Goal: Transaction & Acquisition: Purchase product/service

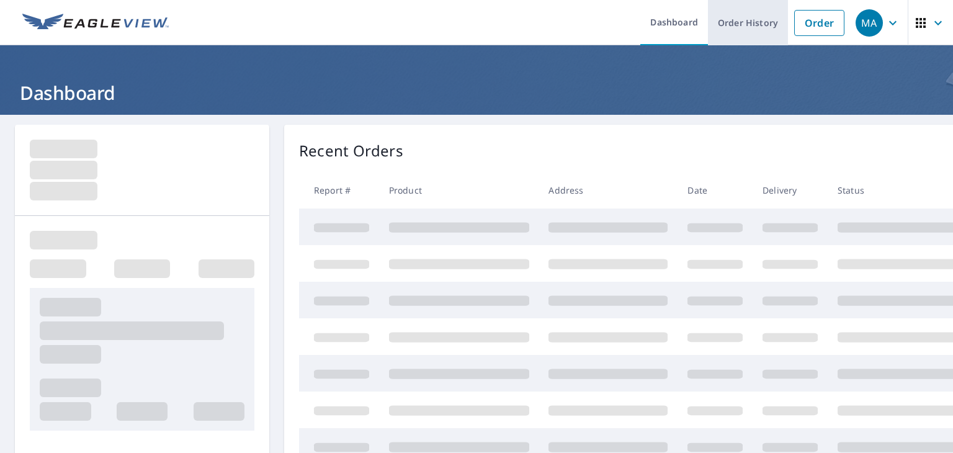
click at [730, 15] on link "Order History" at bounding box center [748, 22] width 80 height 45
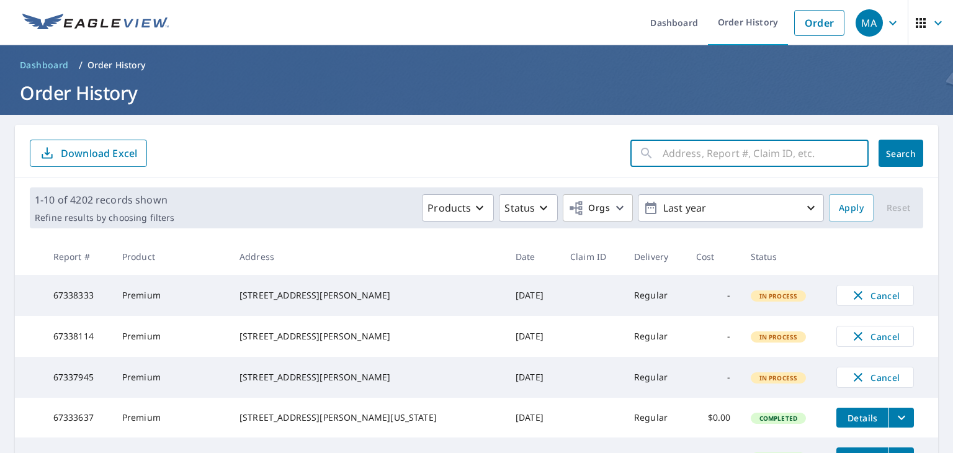
click at [677, 156] on input "text" at bounding box center [766, 153] width 206 height 35
paste input "[STREET_ADDRESS]"
type input "[STREET_ADDRESS]"
click at [879, 145] on button "Search" at bounding box center [901, 153] width 45 height 27
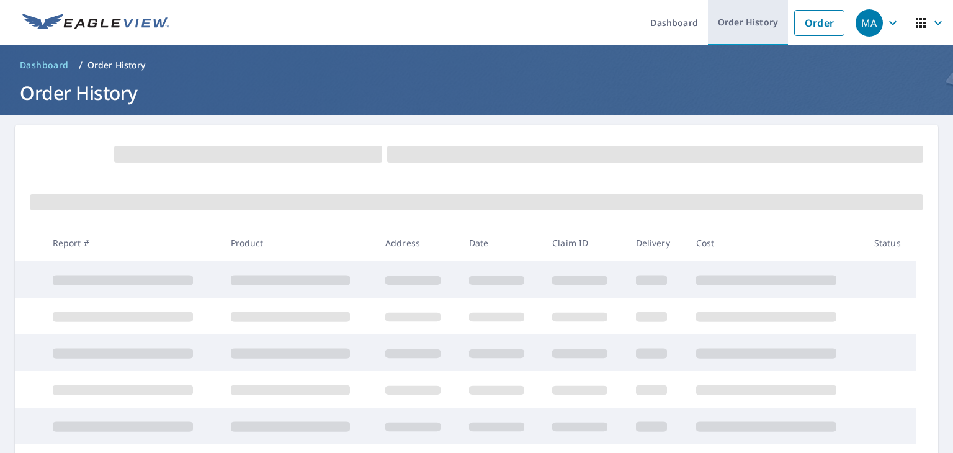
click at [727, 30] on link "Order History" at bounding box center [748, 22] width 80 height 45
click at [729, 32] on link "Order History" at bounding box center [748, 22] width 80 height 45
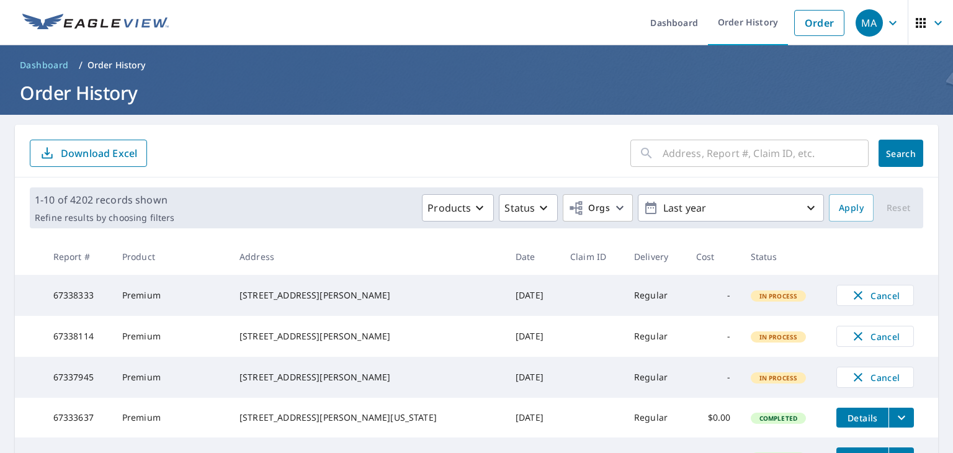
click at [647, 155] on div "​" at bounding box center [750, 153] width 238 height 27
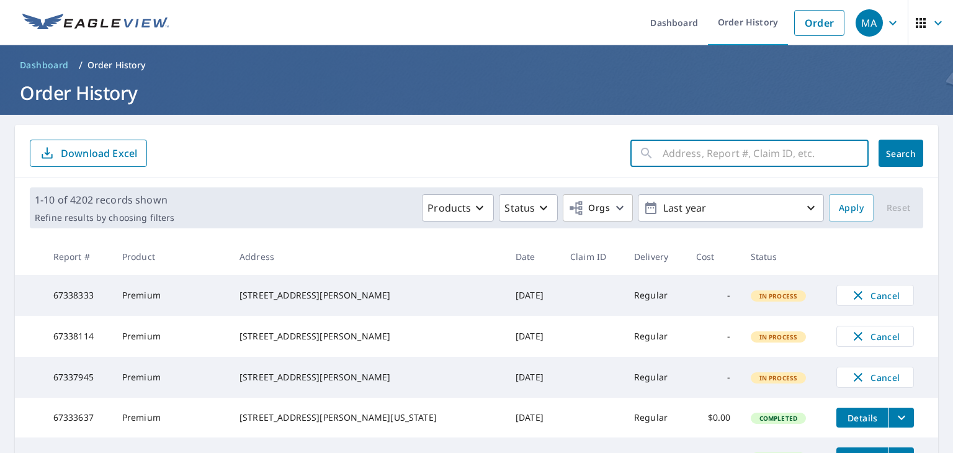
paste input "[STREET_ADDRESS]"
type input "[STREET_ADDRESS]"
click at [889, 148] on span "Search" at bounding box center [901, 154] width 25 height 12
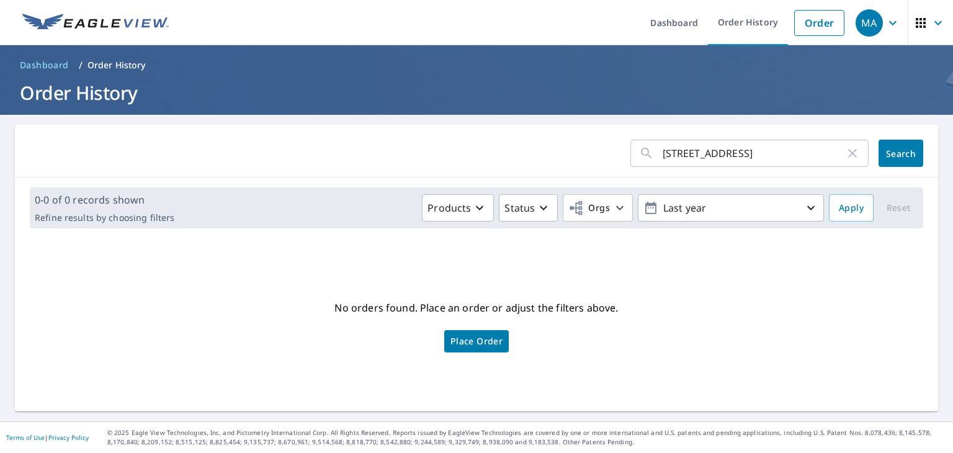
click at [561, 366] on div "No orders found. Place an order or adjust the filters above. Place Order" at bounding box center [477, 324] width 904 height 153
click at [467, 344] on span "Place Order" at bounding box center [477, 341] width 52 height 6
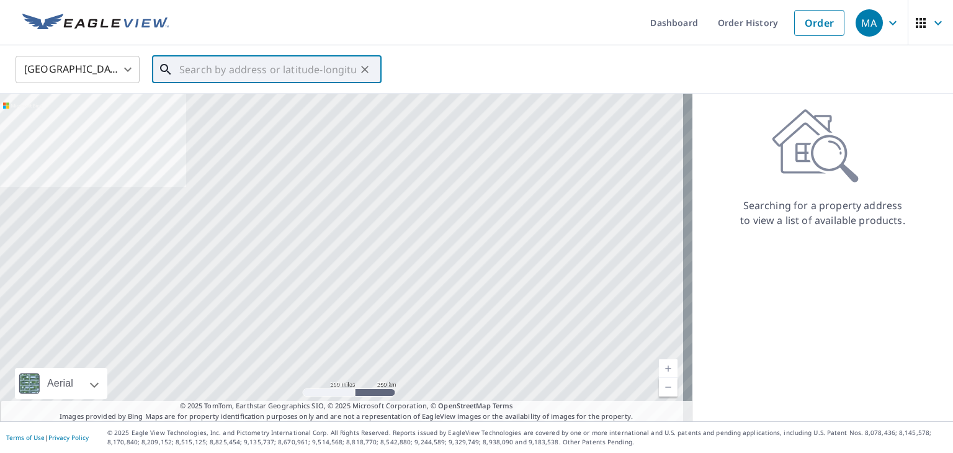
click at [351, 71] on input "text" at bounding box center [267, 69] width 177 height 35
paste input "1981 Pinevalley Rd Rock Hill SC 29732"
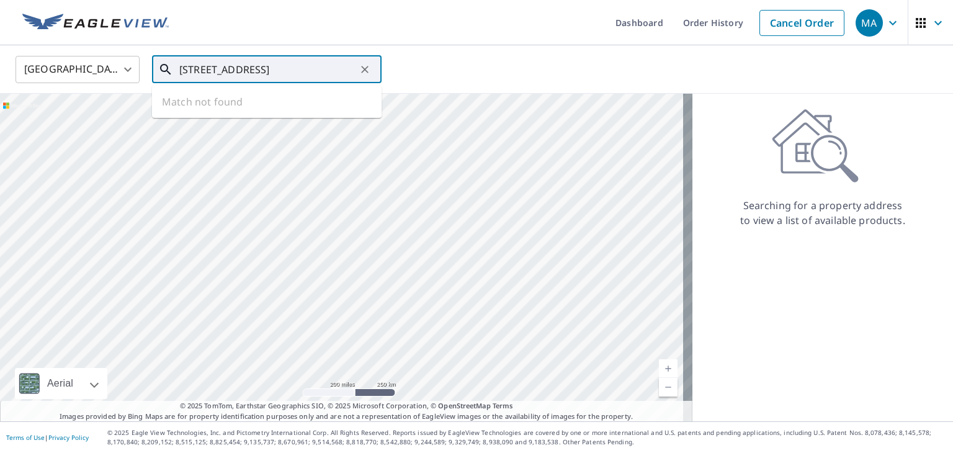
scroll to position [0, 3]
type input "1981 Pinevalley Rd Rock Hill SC 29732"
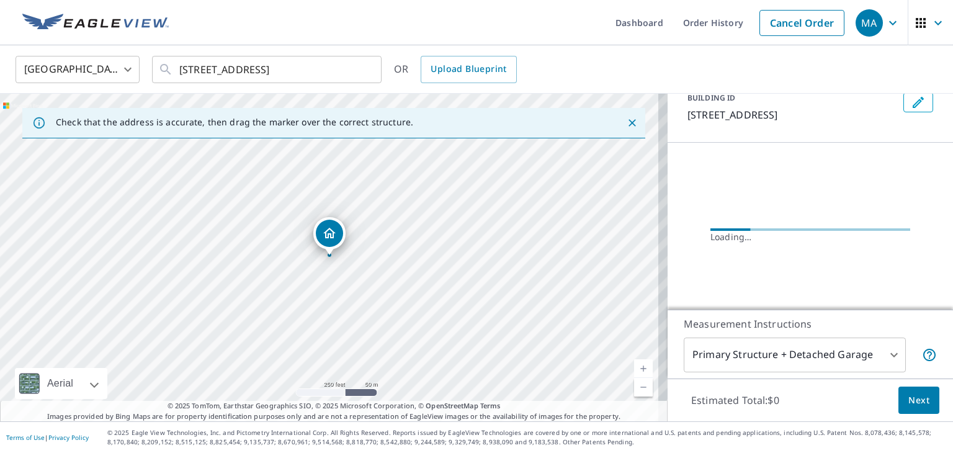
scroll to position [99, 0]
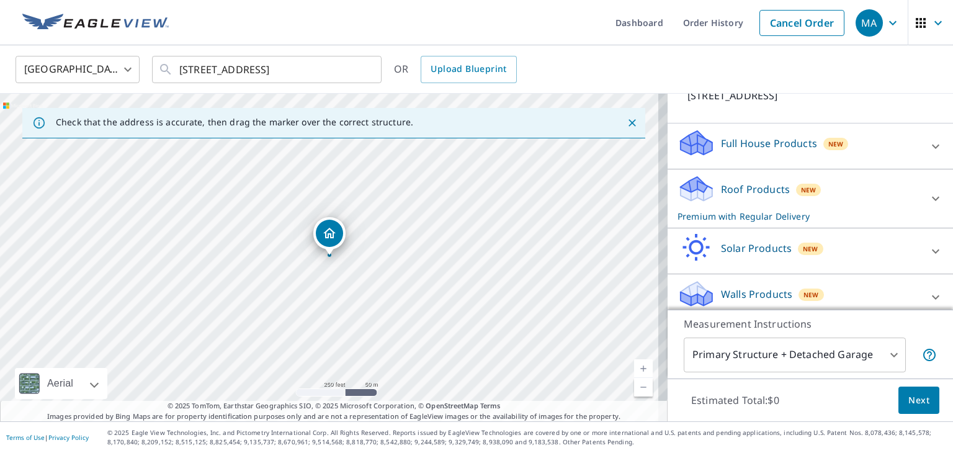
click at [759, 210] on p "Premium with Regular Delivery" at bounding box center [799, 216] width 243 height 13
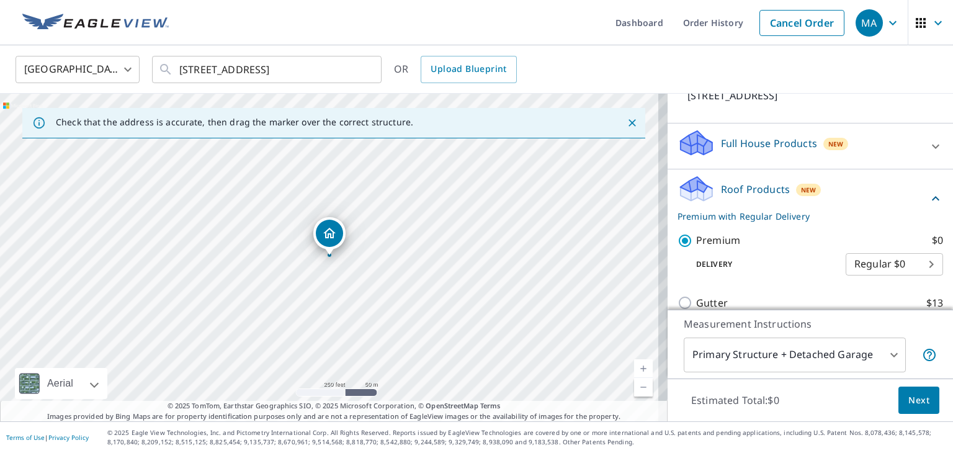
click at [909, 404] on span "Next" at bounding box center [919, 401] width 21 height 16
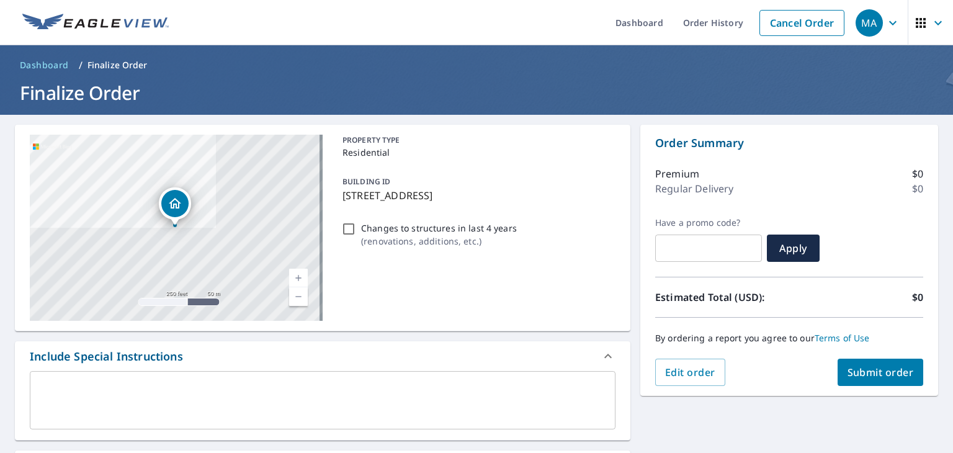
click at [393, 401] on textarea at bounding box center [322, 400] width 569 height 35
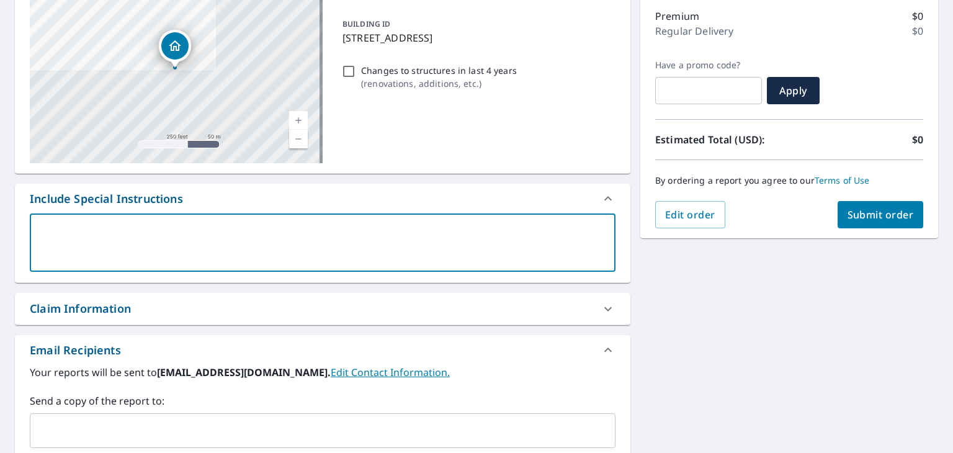
scroll to position [248, 0]
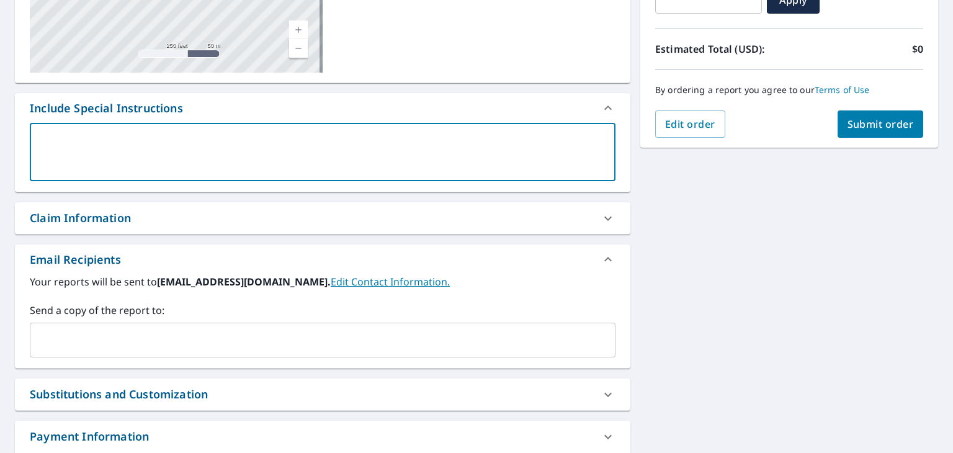
click at [189, 348] on input "text" at bounding box center [313, 340] width 556 height 24
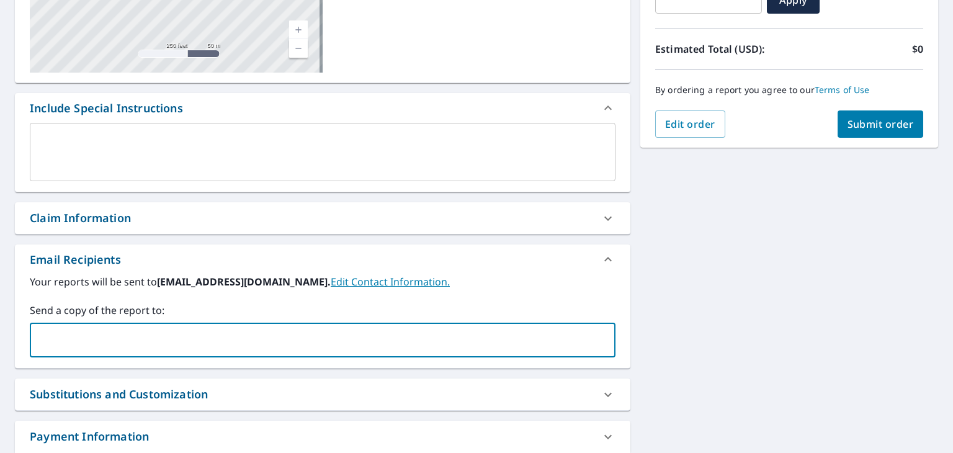
paste input "kshenk@homegeniusexteriors.com"
type input "kshenk@homegeniusexteriors.com"
checkbox input "true"
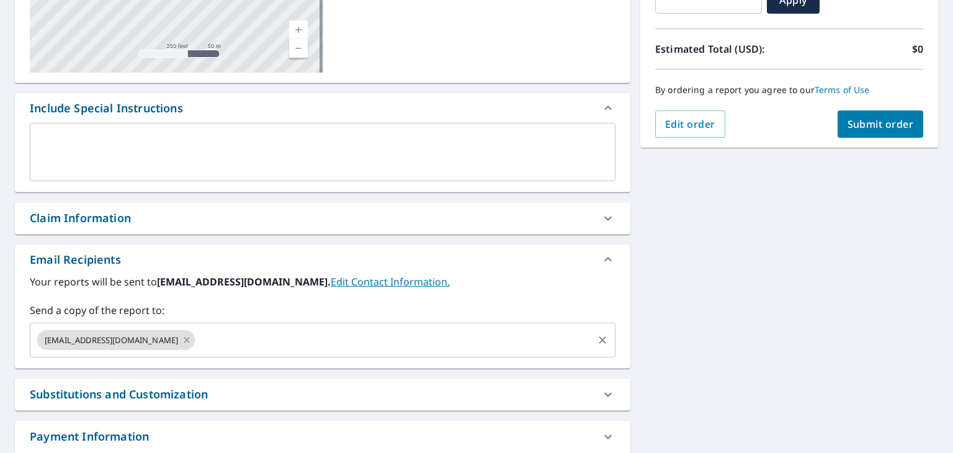
click at [326, 356] on div "kshenk@homegeniusexteriors.com ​" at bounding box center [323, 340] width 586 height 35
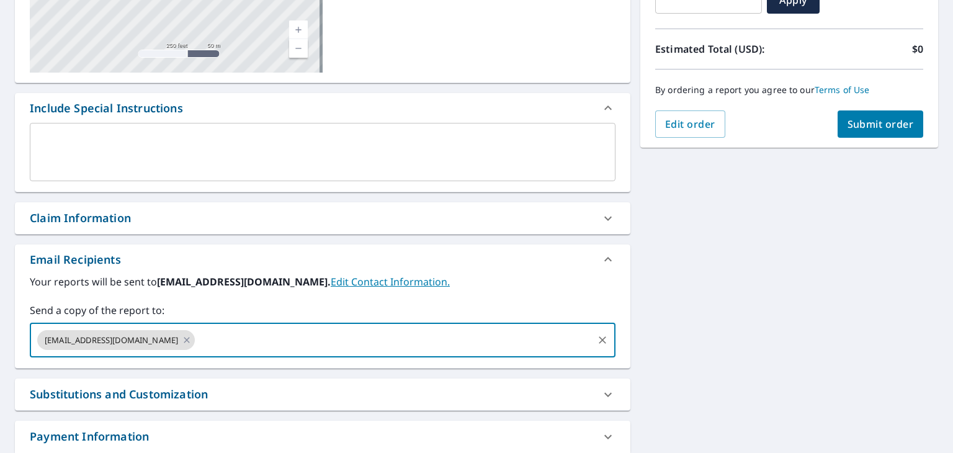
paste input "jdepaul@homegeniusexteriors.com"
type input "jdepaul@homegeniusexteriors.com"
checkbox input "true"
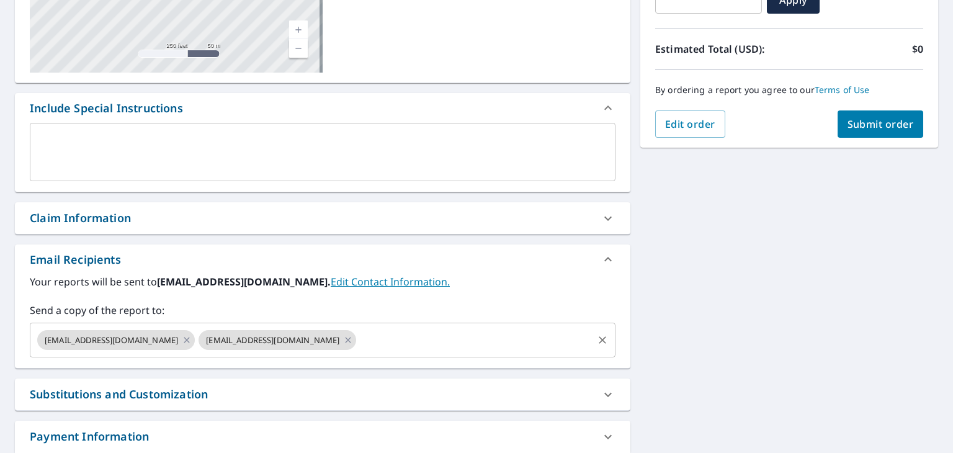
click at [388, 331] on input "text" at bounding box center [474, 340] width 233 height 24
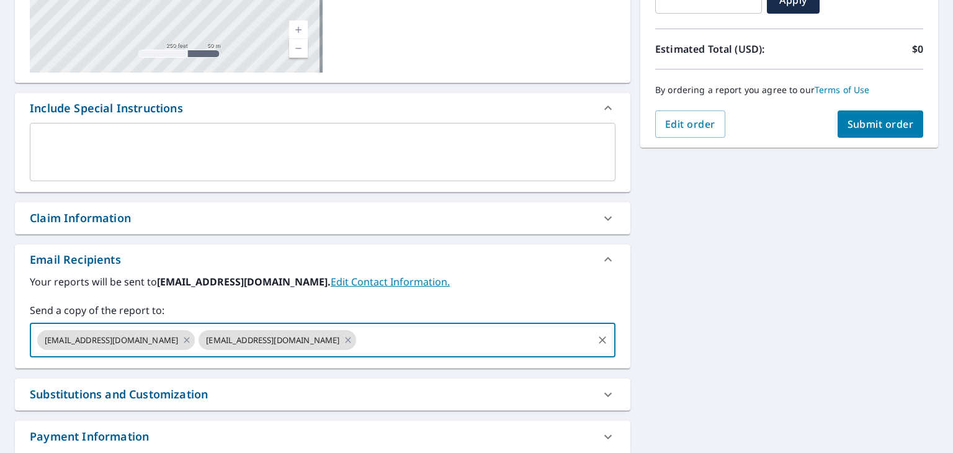
paste input "larboleda@homegeniusexteriors.com"
type input "larboleda@homegeniusexteriors.com"
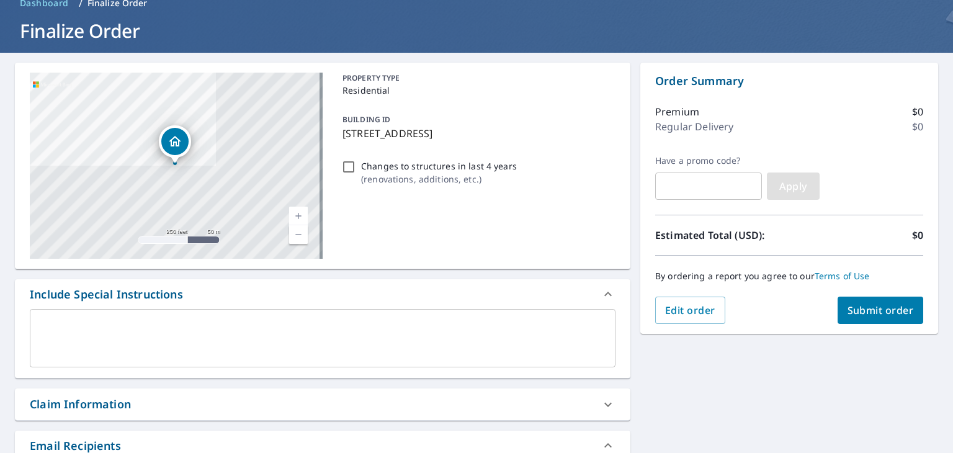
scroll to position [124, 0]
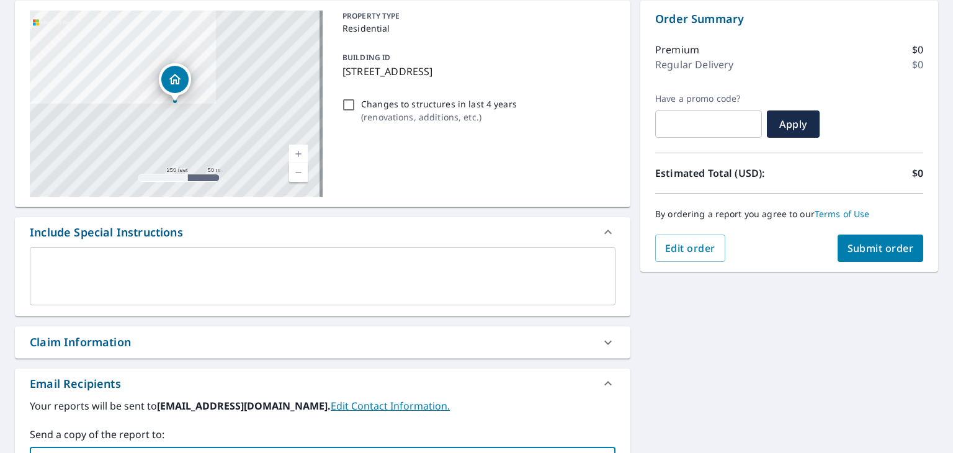
click at [879, 243] on span "Submit order" at bounding box center [881, 248] width 66 height 14
checkbox input "true"
